Goal: Task Accomplishment & Management: Manage account settings

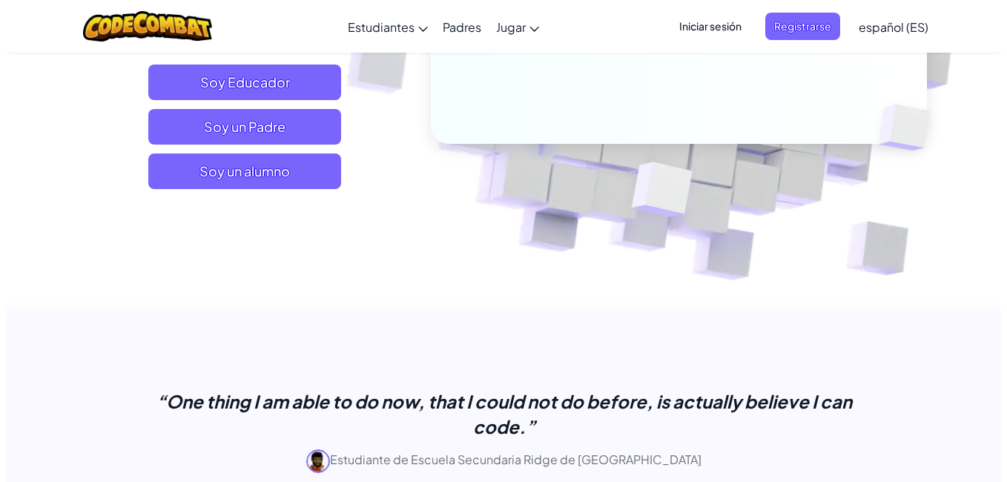
scroll to position [339, 0]
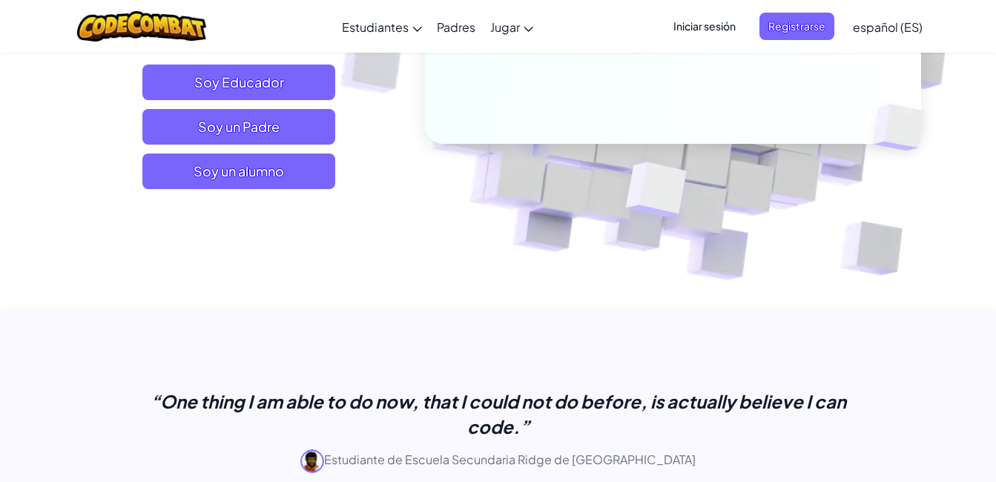
click at [704, 18] on span "Iniciar sesión" at bounding box center [704, 26] width 80 height 27
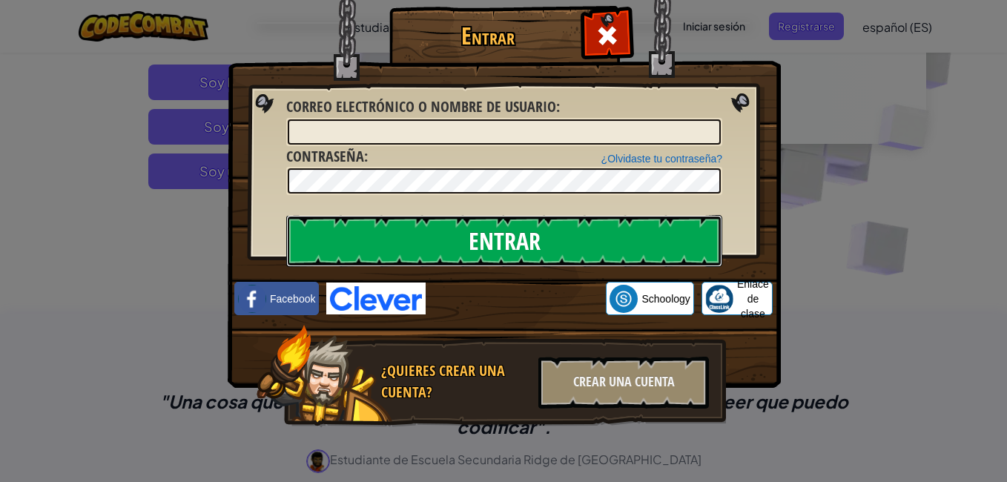
click at [377, 235] on input "Entrar" at bounding box center [504, 241] width 436 height 52
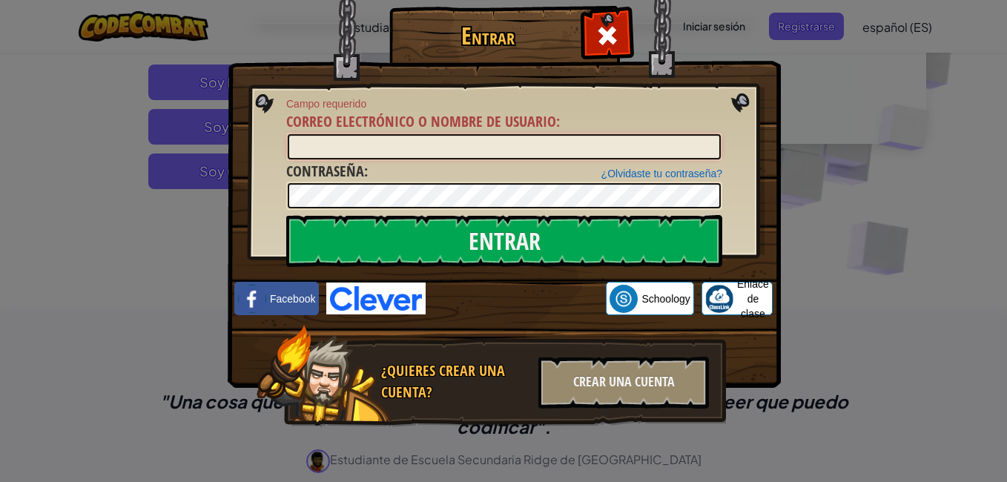
click at [320, 153] on input "Correo electrónico o nombre de usuario :" at bounding box center [504, 146] width 433 height 25
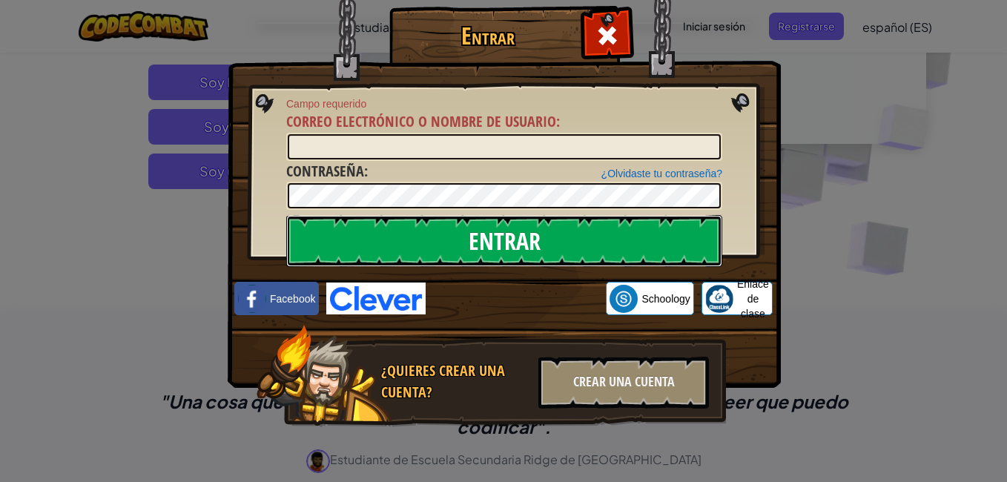
click at [416, 228] on input "Entrar" at bounding box center [504, 241] width 436 height 52
click at [426, 241] on input "Entrar" at bounding box center [504, 241] width 436 height 52
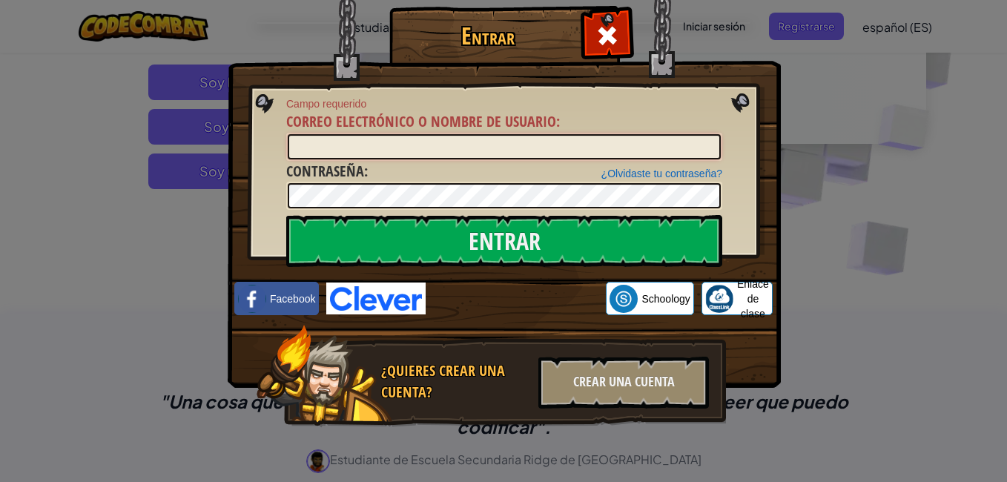
click at [313, 144] on input "Correo electrónico o nombre de usuario :" at bounding box center [504, 146] width 433 height 25
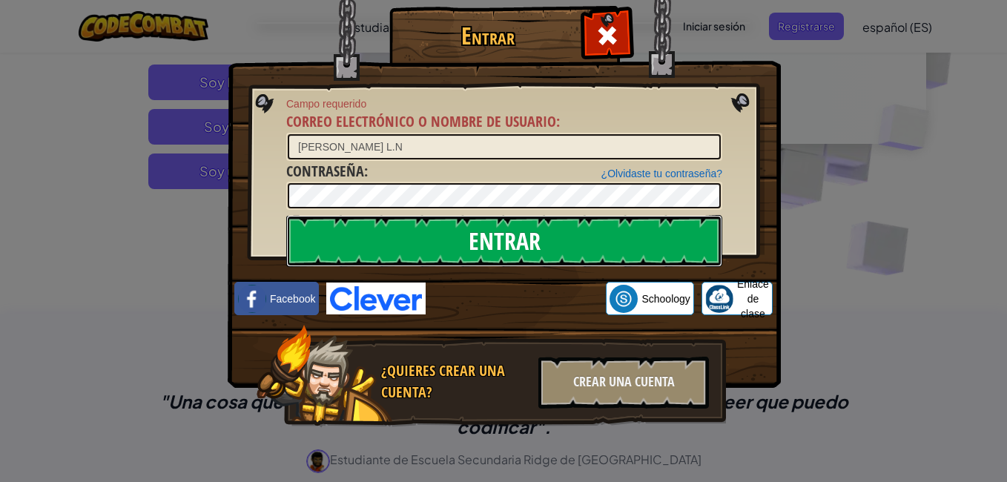
click at [413, 231] on input "Entrar" at bounding box center [504, 241] width 436 height 52
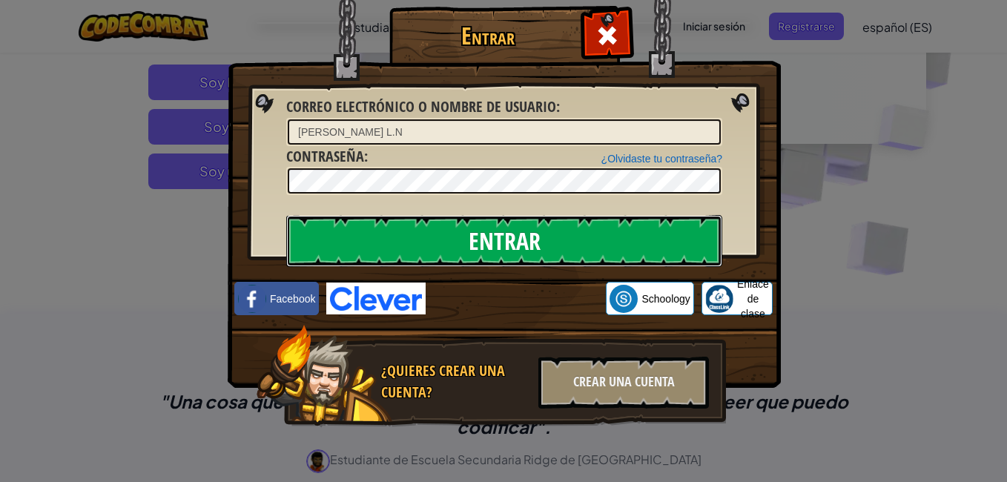
click at [413, 231] on input "Entrar" at bounding box center [504, 241] width 436 height 52
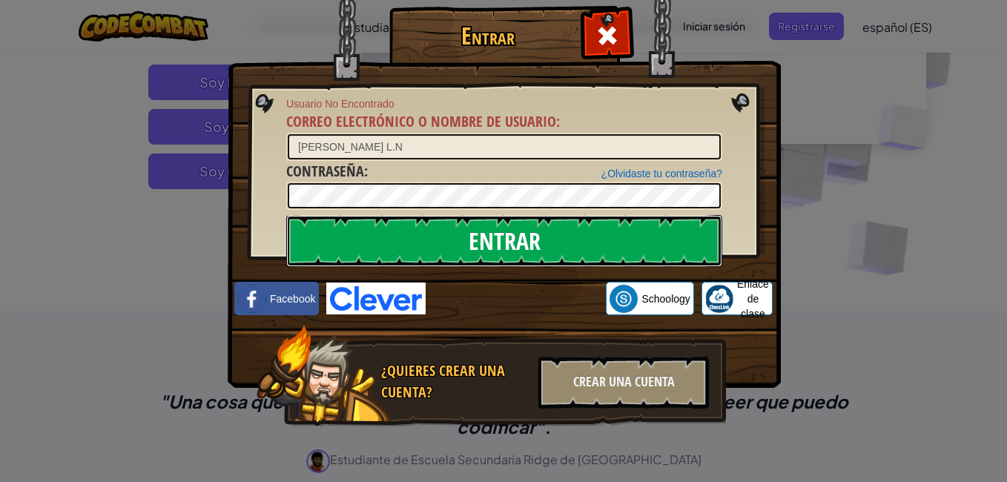
click at [413, 231] on input "Entrar" at bounding box center [504, 241] width 436 height 52
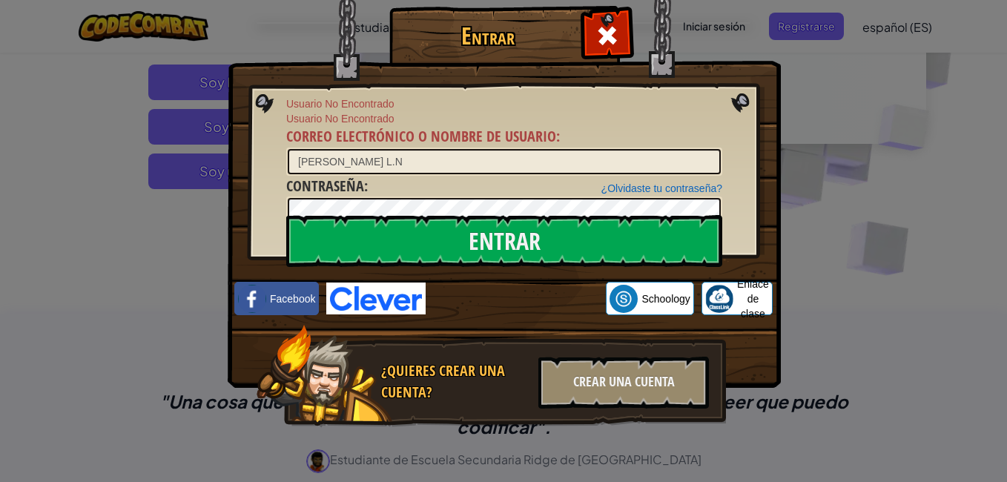
click at [361, 146] on label "Correo electrónico o nombre de usuario :" at bounding box center [423, 136] width 274 height 21
click at [361, 149] on input "[PERSON_NAME] L.N" at bounding box center [504, 161] width 433 height 25
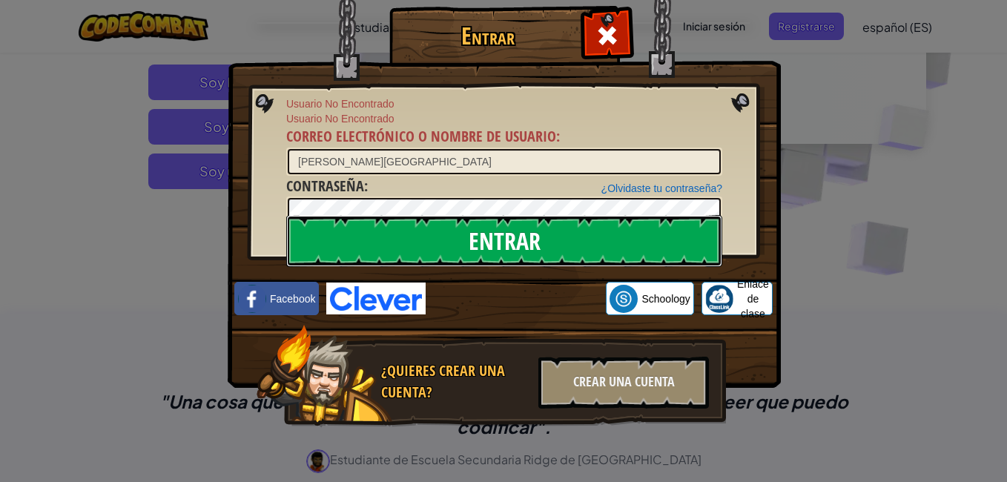
click at [426, 241] on input "Entrar" at bounding box center [504, 241] width 436 height 52
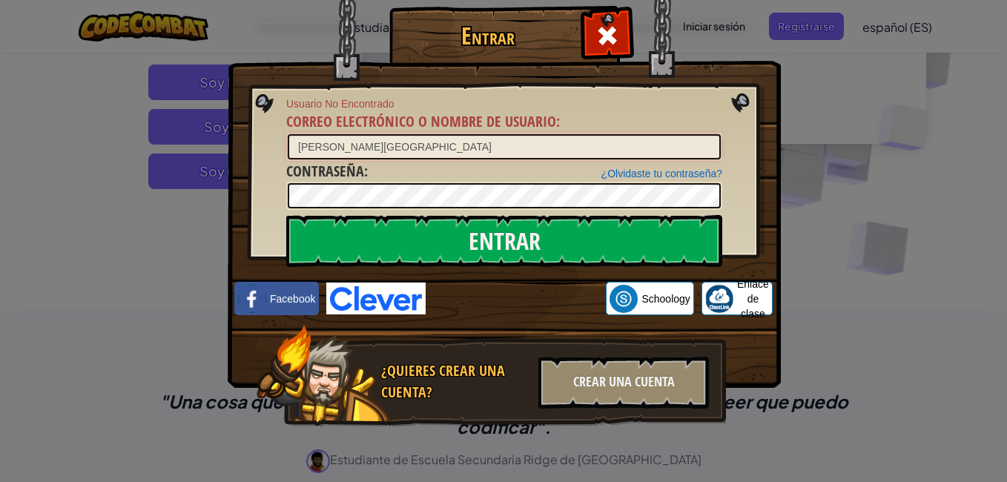
click at [340, 145] on input "[PERSON_NAME][GEOGRAPHIC_DATA]" at bounding box center [504, 146] width 433 height 25
type input "[PERSON_NAME]"
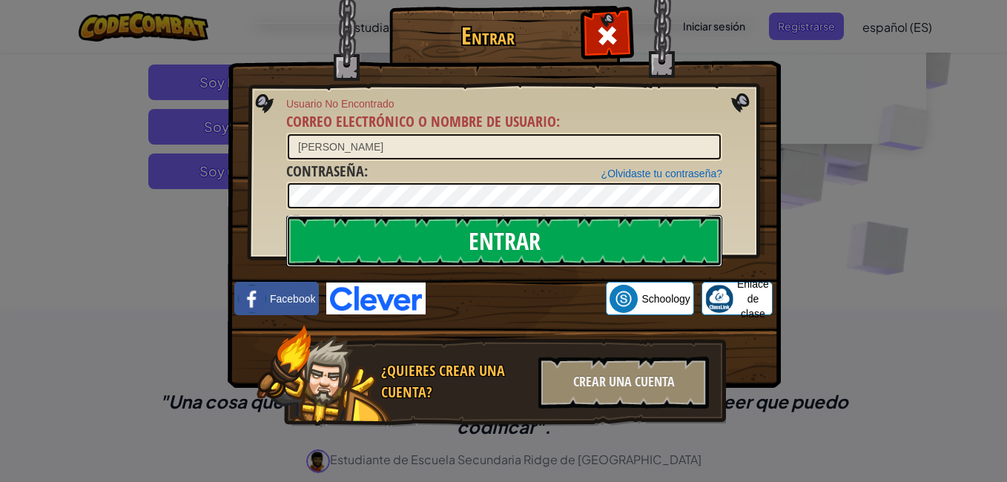
click at [393, 229] on input "Entrar" at bounding box center [504, 241] width 436 height 52
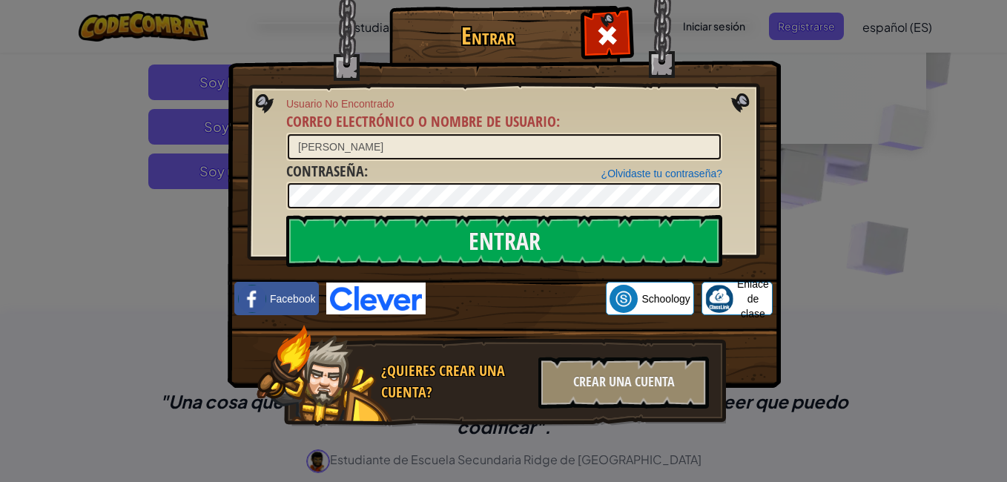
click at [105, 105] on div "Entrar Usuario No Encontrado Correo electrónico o nombre de usuario : [PERSON_N…" at bounding box center [503, 241] width 1007 height 482
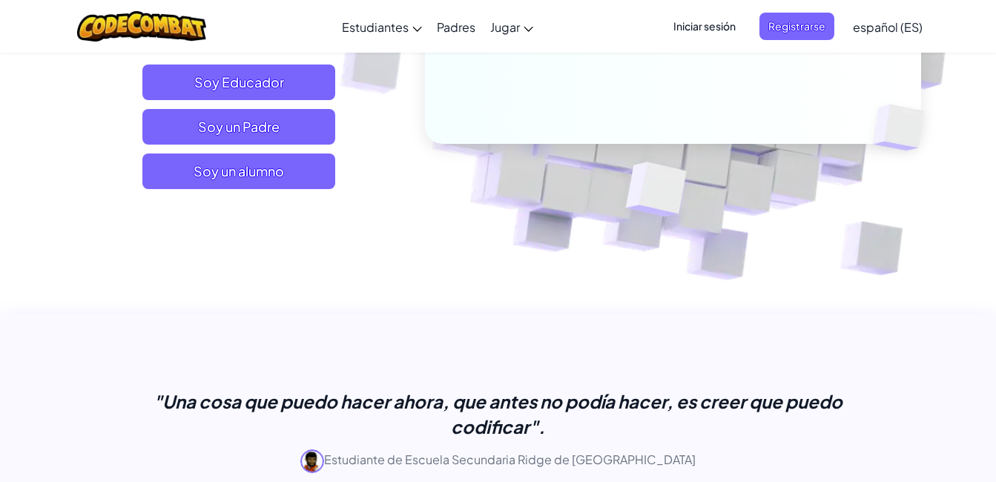
click at [706, 22] on span "Iniciar sesión" at bounding box center [704, 26] width 80 height 27
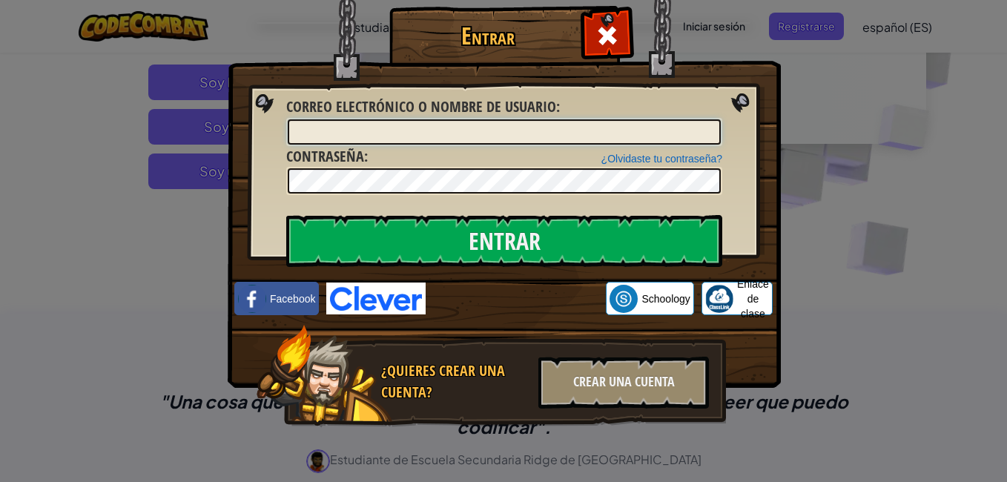
click at [305, 131] on input "Correo electrónico o nombre de usuario :" at bounding box center [504, 131] width 433 height 25
click at [93, 337] on div "Entrar Error desconocido. Correo electrónico o nombre de usuario : ¿Olvidaste t…" at bounding box center [503, 241] width 1007 height 482
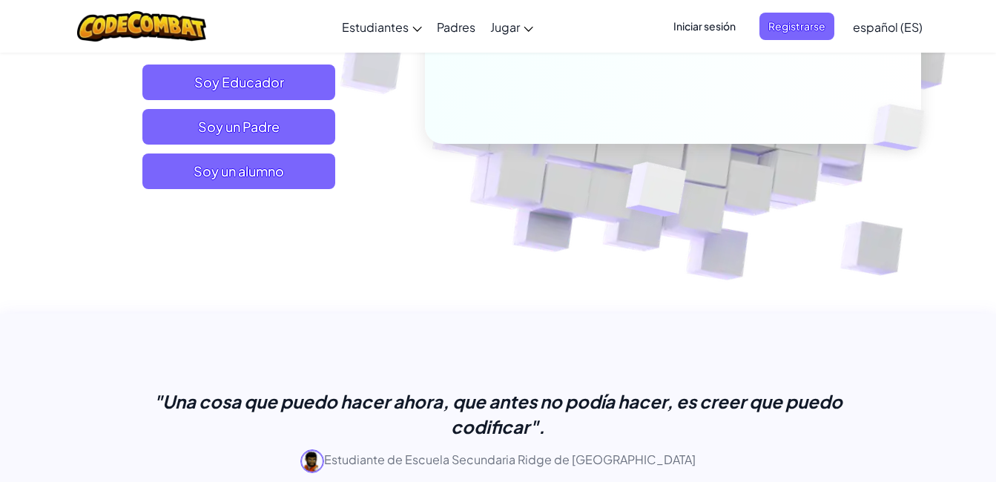
click at [699, 19] on span "Iniciar sesión" at bounding box center [704, 26] width 80 height 27
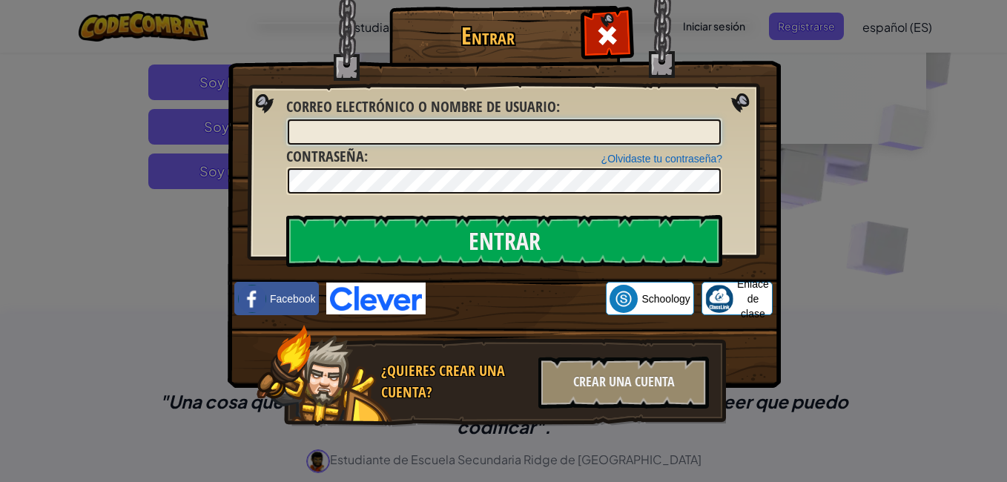
click at [301, 135] on input "Correo electrónico o nombre de usuario :" at bounding box center [504, 131] width 433 height 25
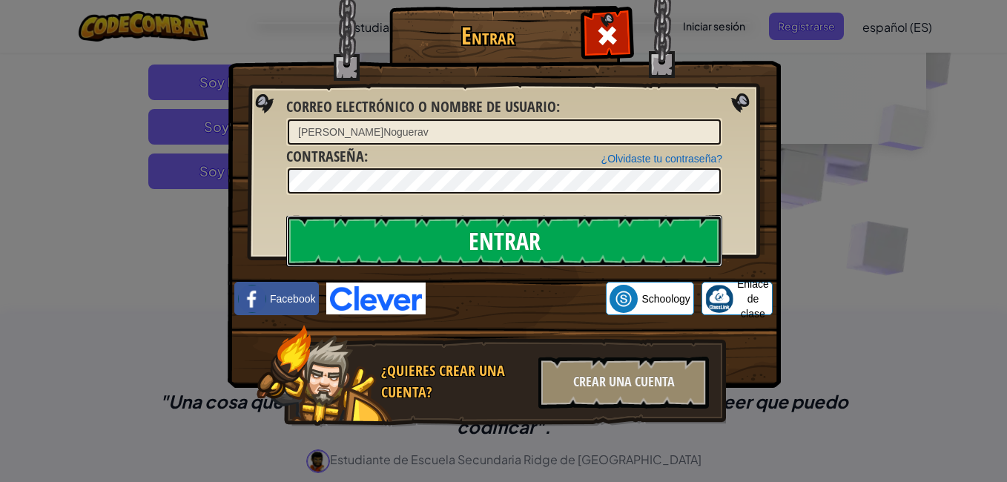
click at [386, 225] on input "Entrar" at bounding box center [504, 241] width 436 height 52
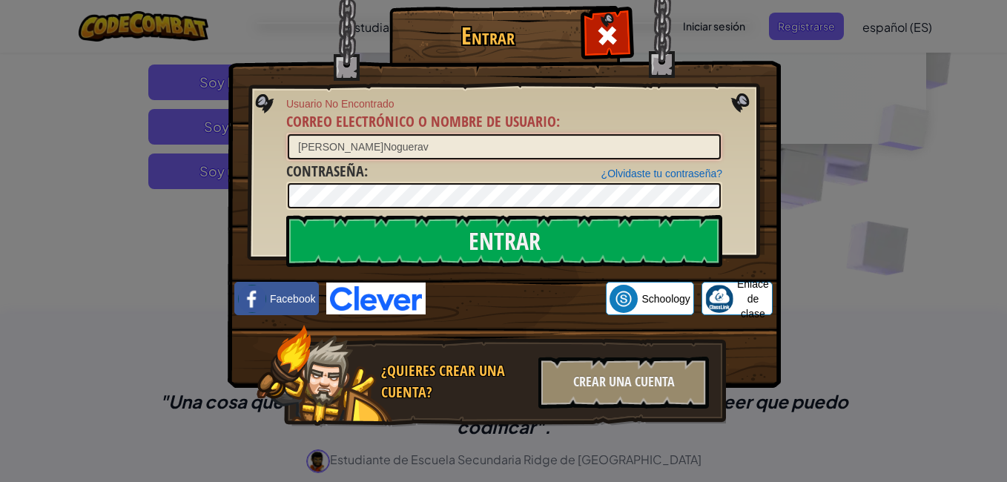
click at [385, 147] on input "[PERSON_NAME]Noguerav" at bounding box center [504, 146] width 433 height 25
click at [338, 149] on input "[PERSON_NAME]NogueraV" at bounding box center [504, 146] width 433 height 25
type input "M"
type input "[PERSON_NAME] [GEOGRAPHIC_DATA]"
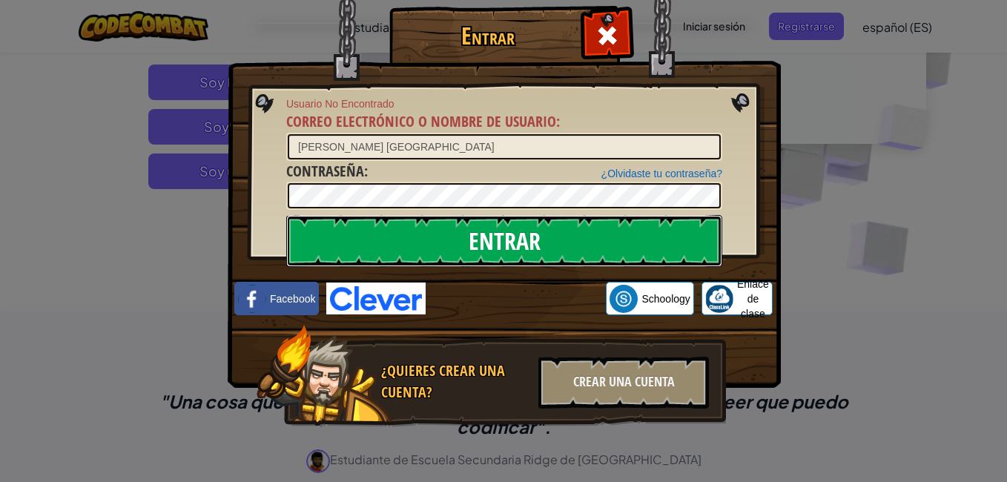
click at [400, 227] on input "Entrar" at bounding box center [504, 241] width 436 height 52
